Goal: Task Accomplishment & Management: Manage account settings

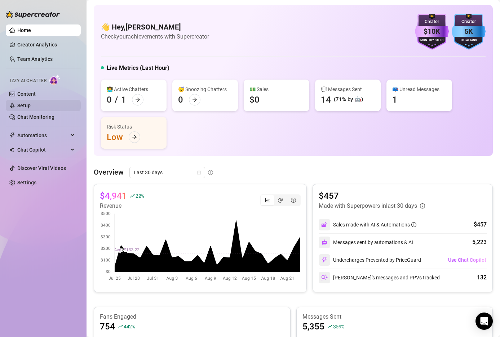
click at [23, 106] on link "Setup" at bounding box center [23, 106] width 13 height 6
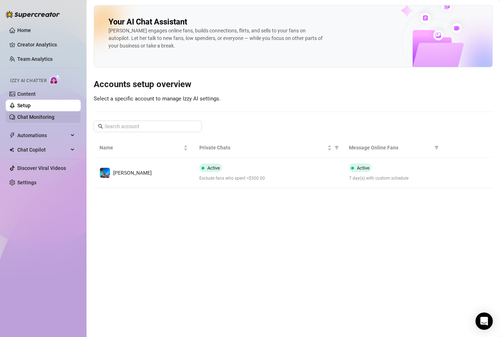
click at [40, 115] on link "Chat Monitoring" at bounding box center [35, 117] width 37 height 6
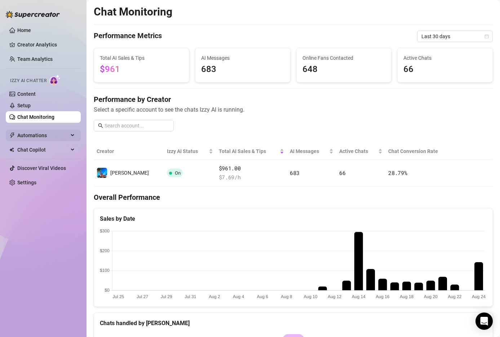
click at [37, 134] on span "Automations" at bounding box center [42, 136] width 51 height 12
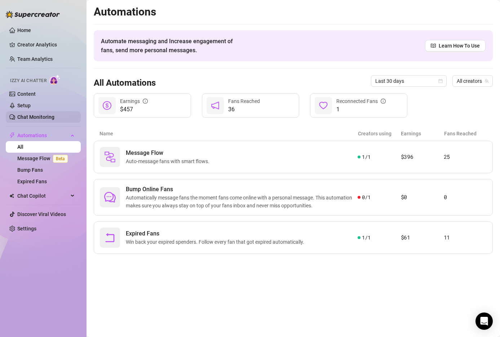
click at [41, 118] on link "Chat Monitoring" at bounding box center [35, 117] width 37 height 6
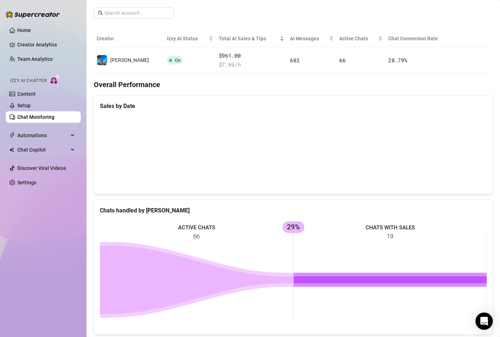
scroll to position [26, 0]
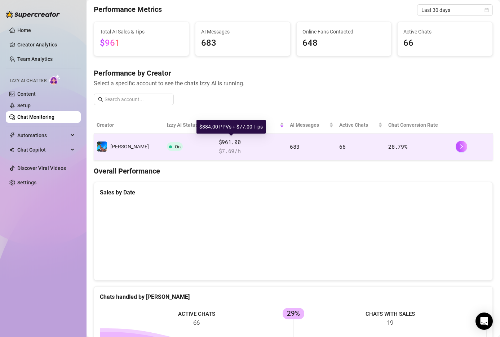
click at [247, 145] on span "$961.00" at bounding box center [252, 142] width 66 height 9
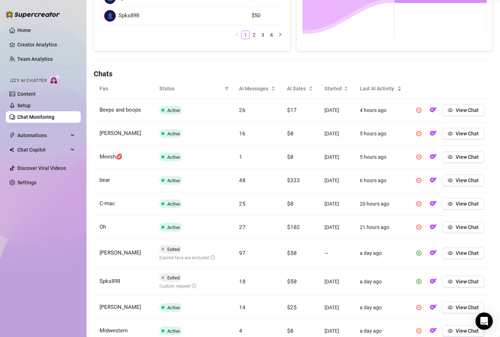
scroll to position [166, 0]
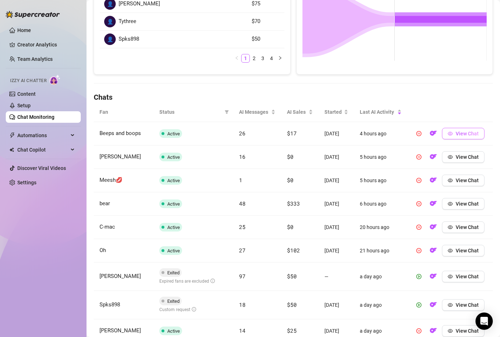
click at [463, 135] on span "View Chat" at bounding box center [467, 134] width 23 height 6
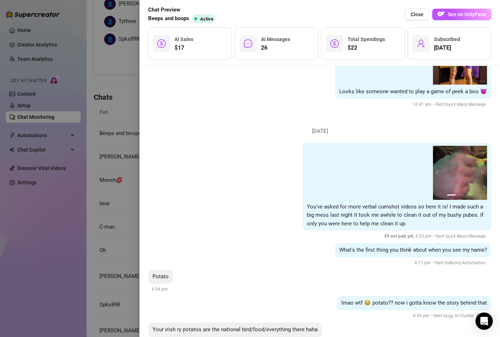
scroll to position [1774, 0]
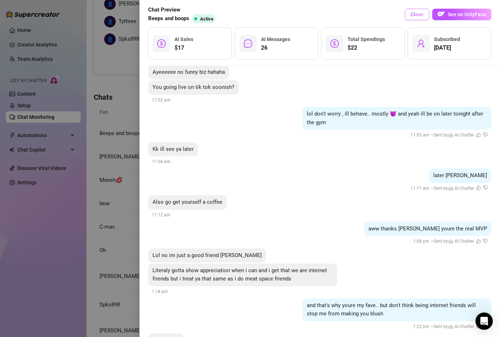
click at [417, 12] on span "Close" at bounding box center [417, 15] width 13 height 6
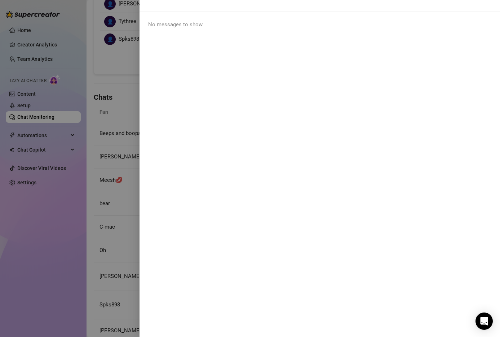
scroll to position [0, 0]
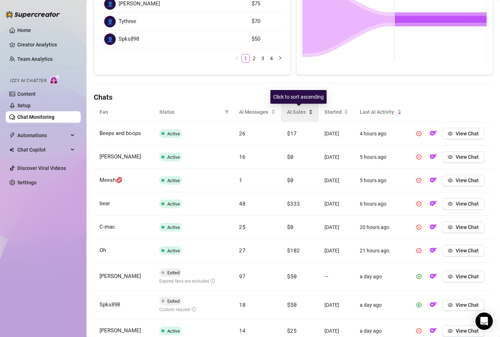
click at [308, 109] on div "AI Sales" at bounding box center [300, 112] width 26 height 8
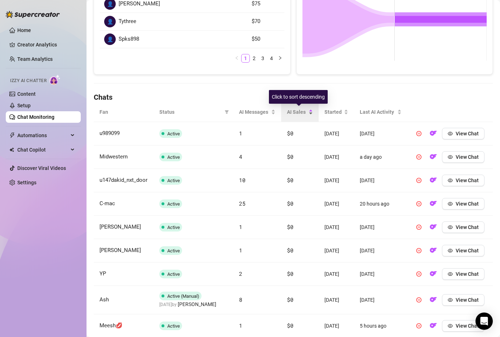
click at [308, 110] on div "AI Sales" at bounding box center [300, 112] width 26 height 8
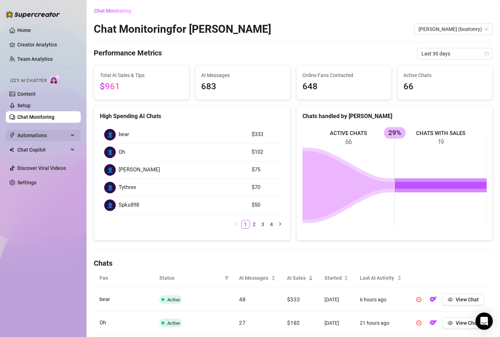
click at [45, 134] on span "Automations" at bounding box center [42, 136] width 51 height 12
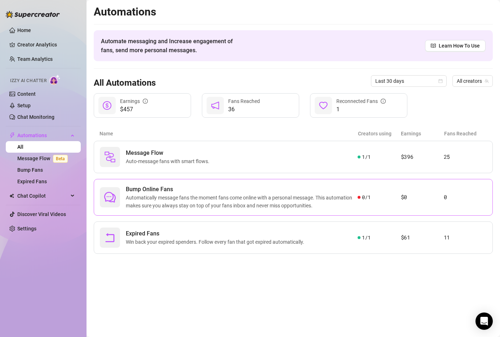
click at [238, 196] on span "Automatically message fans the moment fans come online with a personal message.…" at bounding box center [242, 202] width 232 height 16
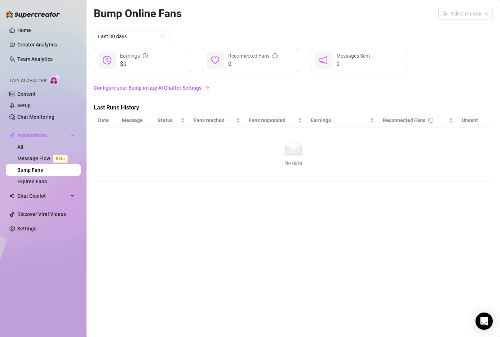
click at [148, 87] on link "Configure your Bump in Izzy AI Chatter Settings" at bounding box center [293, 88] width 399 height 8
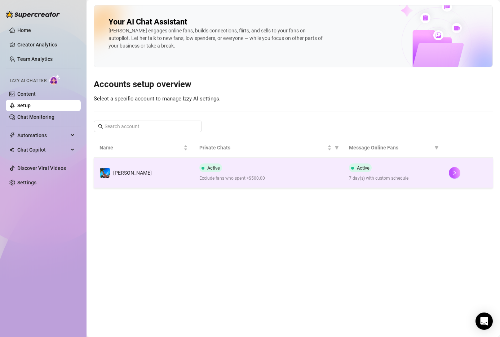
click at [276, 176] on span "Exclude fans who spent >$500.00" at bounding box center [268, 178] width 138 height 7
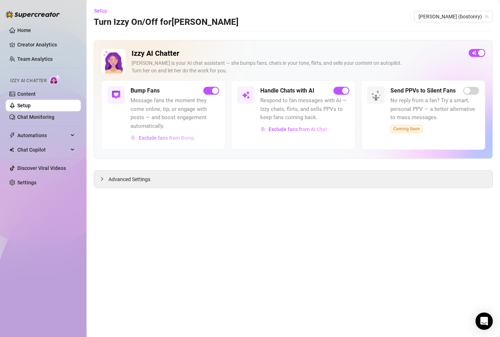
click at [171, 138] on span "Exclude fans from Bump" at bounding box center [167, 138] width 56 height 6
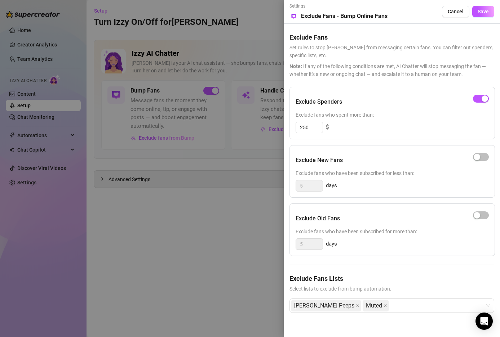
click at [193, 258] on div at bounding box center [250, 168] width 500 height 337
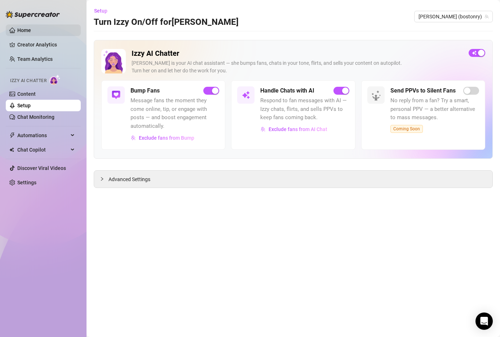
click at [23, 28] on link "Home" at bounding box center [24, 30] width 14 height 6
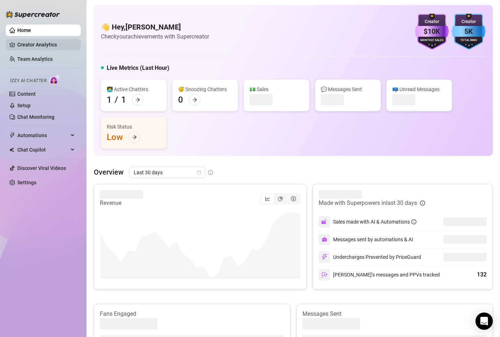
click at [37, 45] on link "Creator Analytics" at bounding box center [46, 45] width 58 height 12
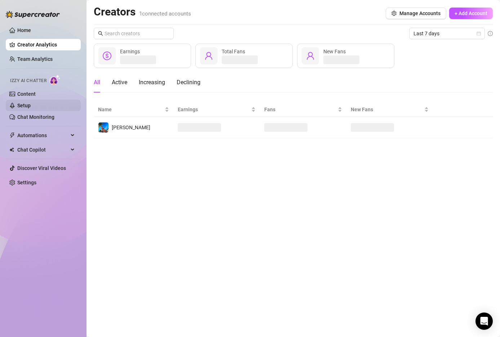
click at [28, 104] on link "Setup" at bounding box center [23, 106] width 13 height 6
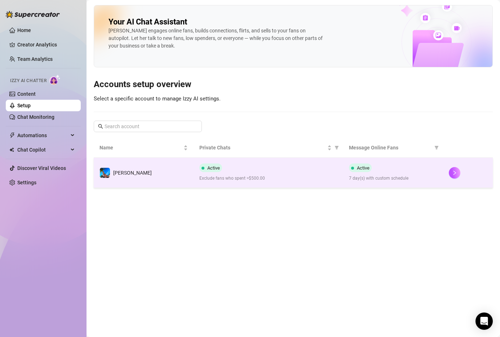
click at [255, 173] on div "Active Exclude fans who spent >$500.00" at bounding box center [268, 173] width 138 height 18
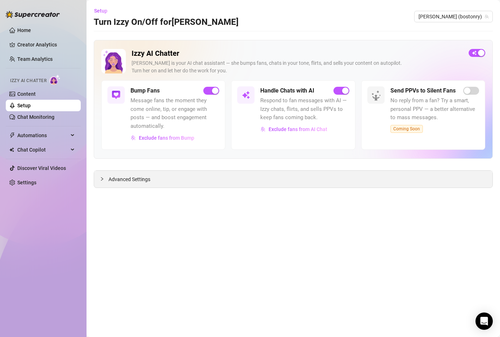
click at [104, 180] on div at bounding box center [104, 179] width 9 height 8
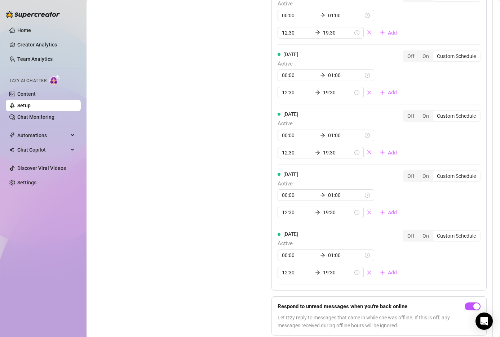
scroll to position [742, 0]
click at [323, 273] on input "19:30" at bounding box center [338, 273] width 30 height 8
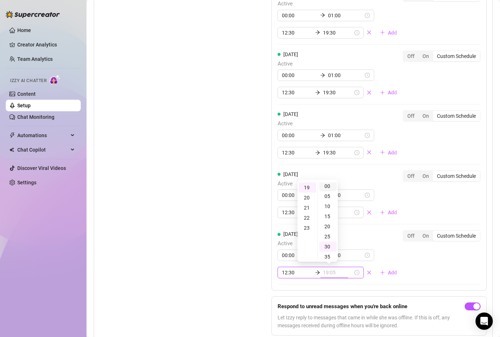
type input "19:00"
click at [326, 186] on div "00" at bounding box center [327, 186] width 17 height 10
click at [200, 211] on div "Set Active Hours (Izzy Availability) Set specific hours when Izzy engaging with…" at bounding box center [168, 103] width 136 height 478
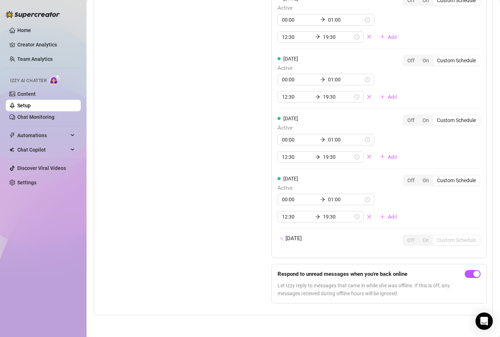
click at [200, 211] on div "Set Active Hours (Izzy Availability) Set specific hours when Izzy engaging with…" at bounding box center [168, 88] width 136 height 441
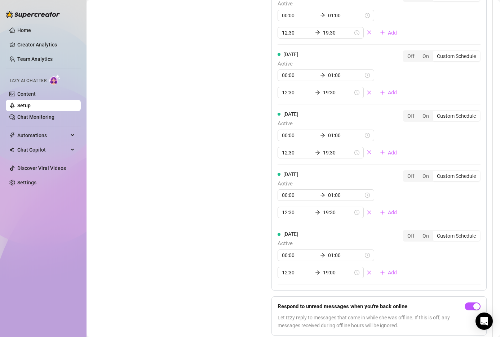
scroll to position [774, 0]
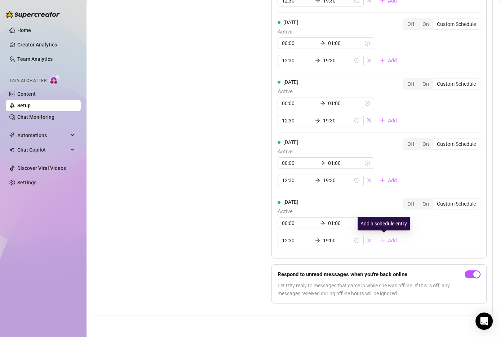
click at [388, 240] on span "Add" at bounding box center [392, 241] width 9 height 6
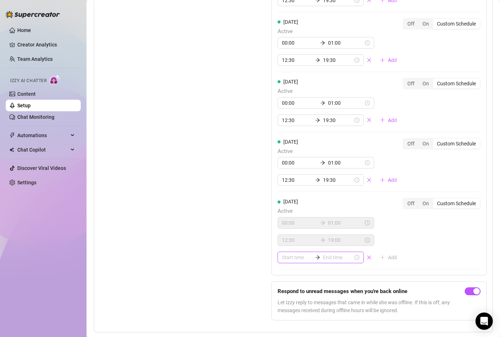
click at [296, 257] on input at bounding box center [297, 258] width 30 height 8
type input "04:00"
click at [287, 184] on div "22" at bounding box center [287, 182] width 17 height 10
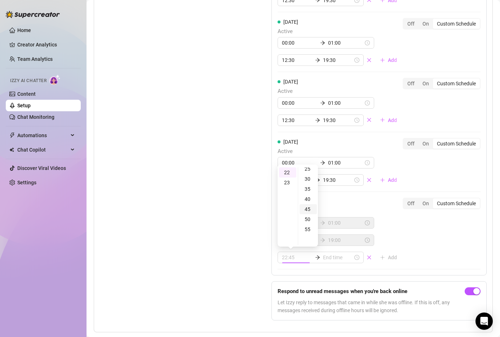
click at [309, 208] on div "45" at bounding box center [308, 209] width 17 height 10
type input "22:45"
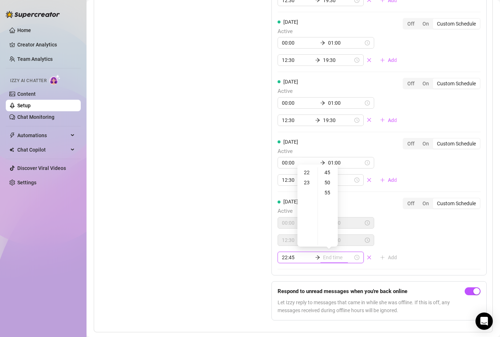
click at [323, 256] on input at bounding box center [338, 258] width 30 height 8
click at [309, 182] on div "23" at bounding box center [307, 183] width 17 height 10
type input "23:55"
click at [326, 194] on div "55" at bounding box center [327, 193] width 17 height 10
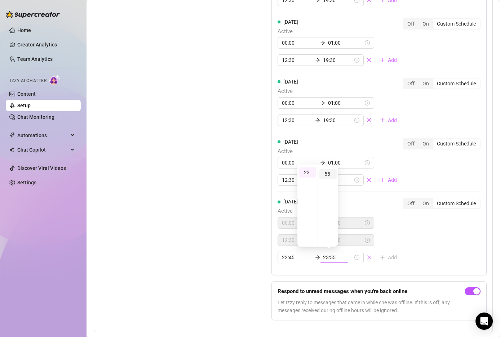
scroll to position [111, 0]
click at [237, 226] on div "Set Active Hours (Izzy Availability) Set specific hours when Izzy engaging with…" at bounding box center [293, 79] width 387 height 495
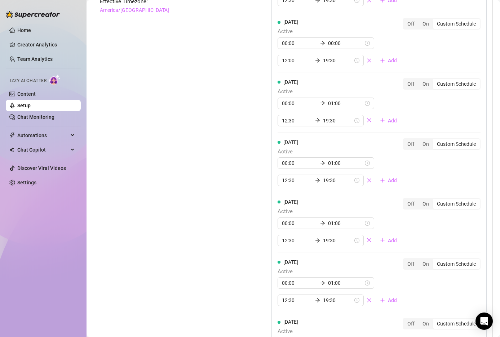
scroll to position [0, 0]
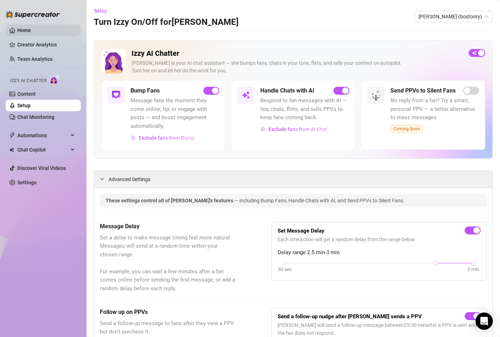
click at [31, 27] on link "Home" at bounding box center [24, 30] width 14 height 6
